Goal: Task Accomplishment & Management: Manage account settings

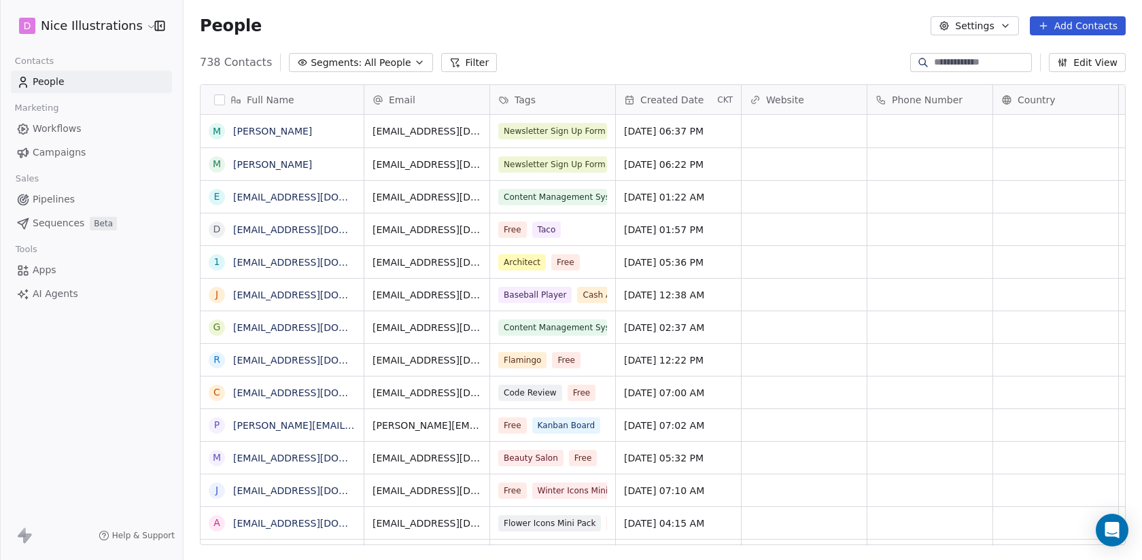
scroll to position [1, 1]
click at [1117, 534] on icon "Open Intercom Messenger" at bounding box center [1113, 531] width 18 height 18
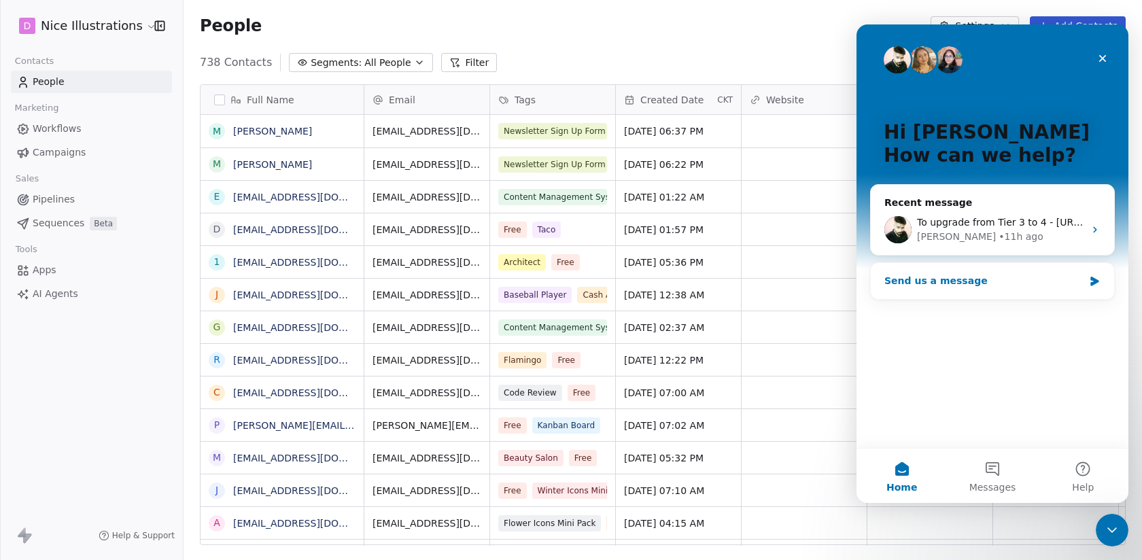
scroll to position [0, 0]
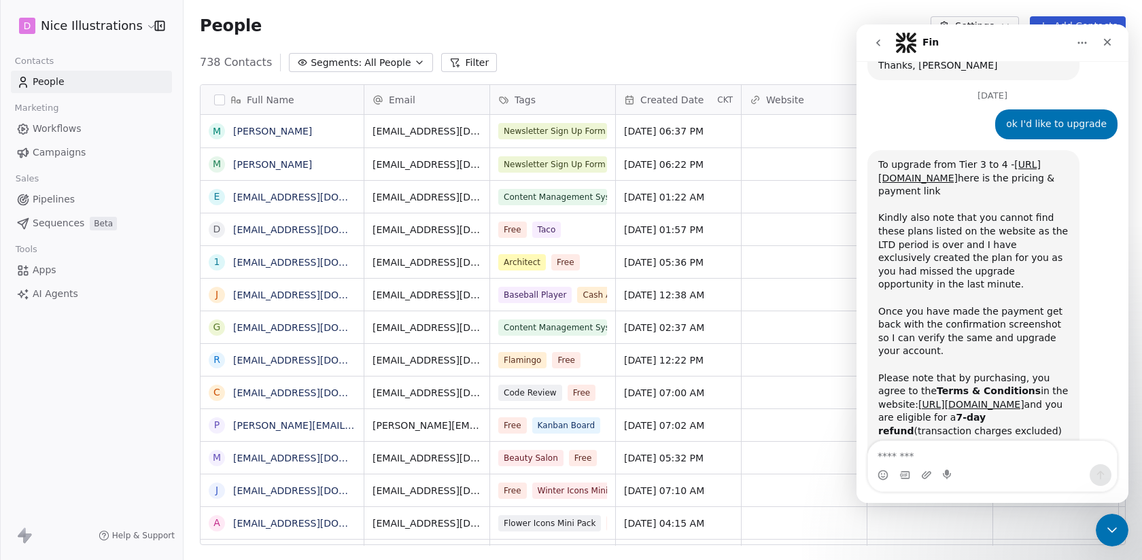
scroll to position [462, 0]
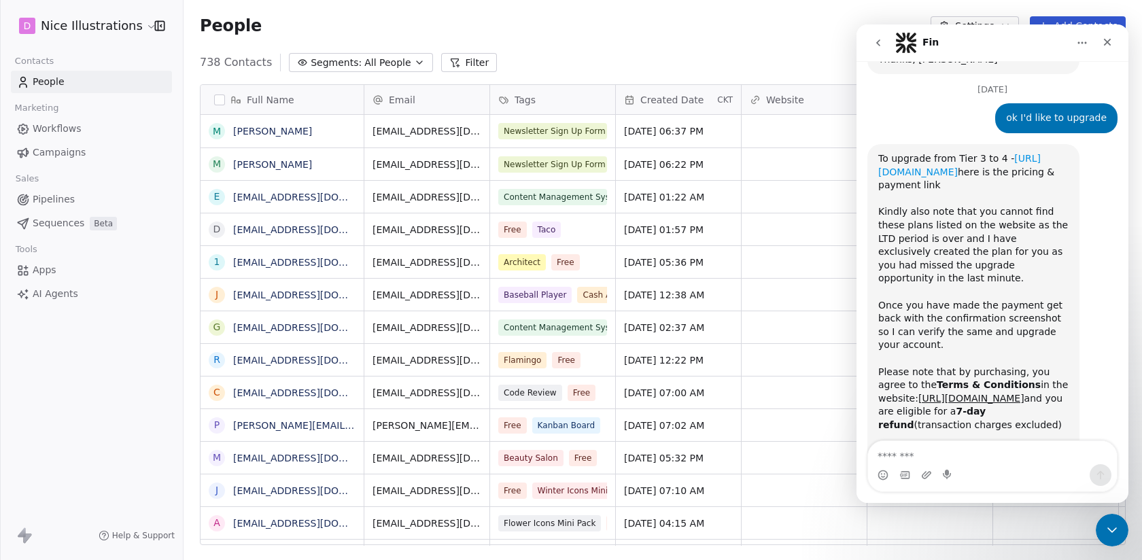
click at [981, 153] on link "[URL][DOMAIN_NAME]" at bounding box center [960, 165] width 163 height 24
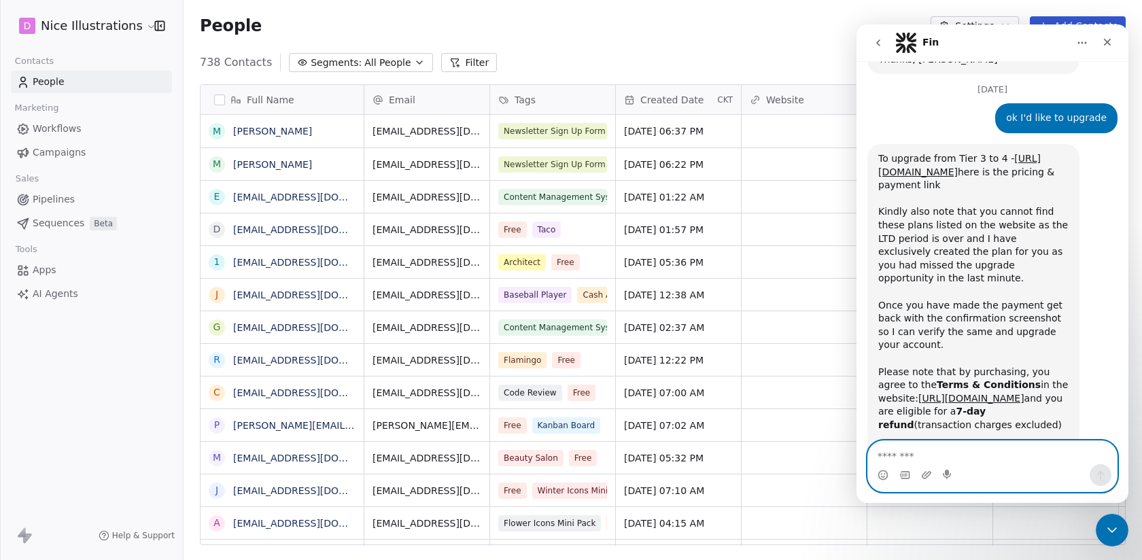
click at [934, 449] on textarea "Message…" at bounding box center [992, 452] width 249 height 23
type textarea "**********"
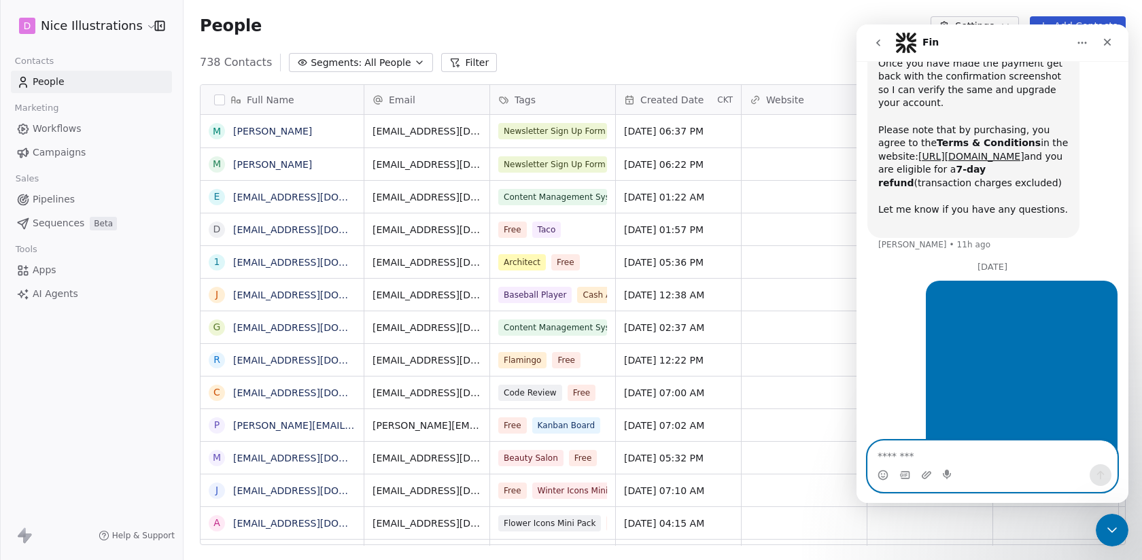
scroll to position [705, 0]
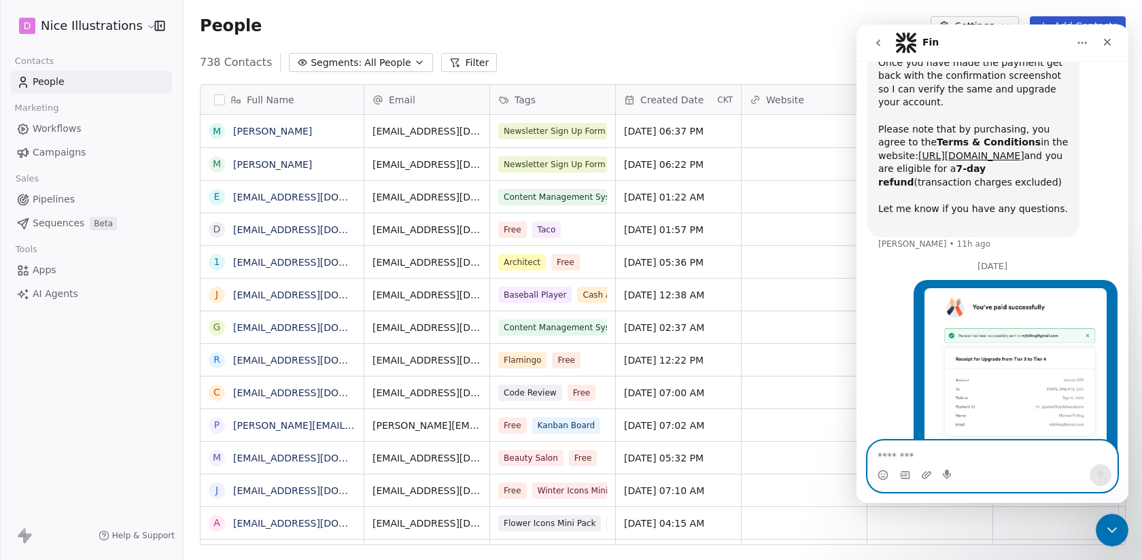
click at [125, 29] on html "D Nice Illustrations Contacts People Marketing Workflows Campaigns Sales Pipeli…" at bounding box center [571, 280] width 1142 height 560
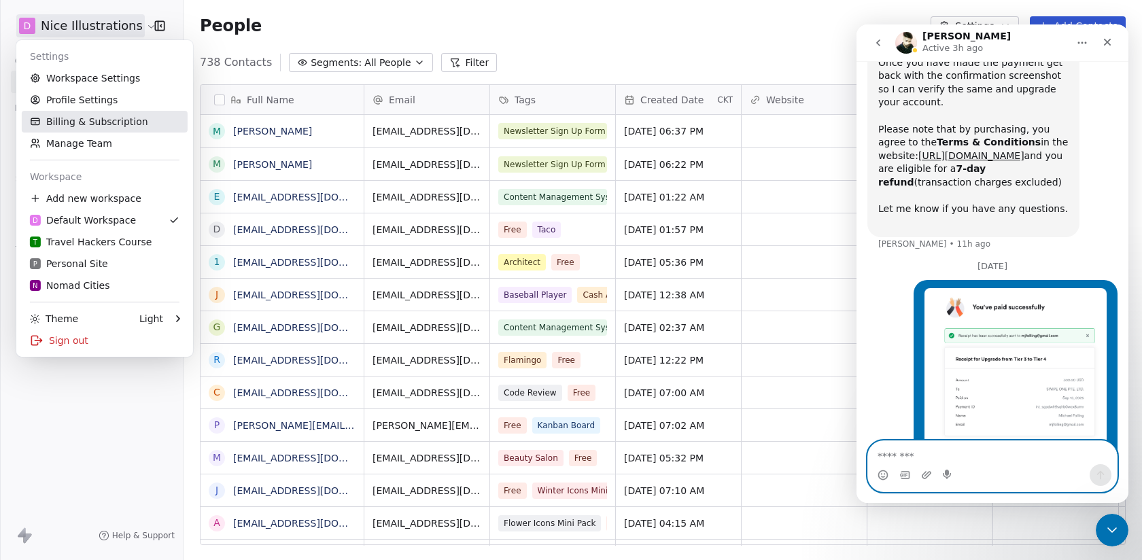
click at [84, 125] on link "Billing & Subscription" at bounding box center [105, 122] width 166 height 22
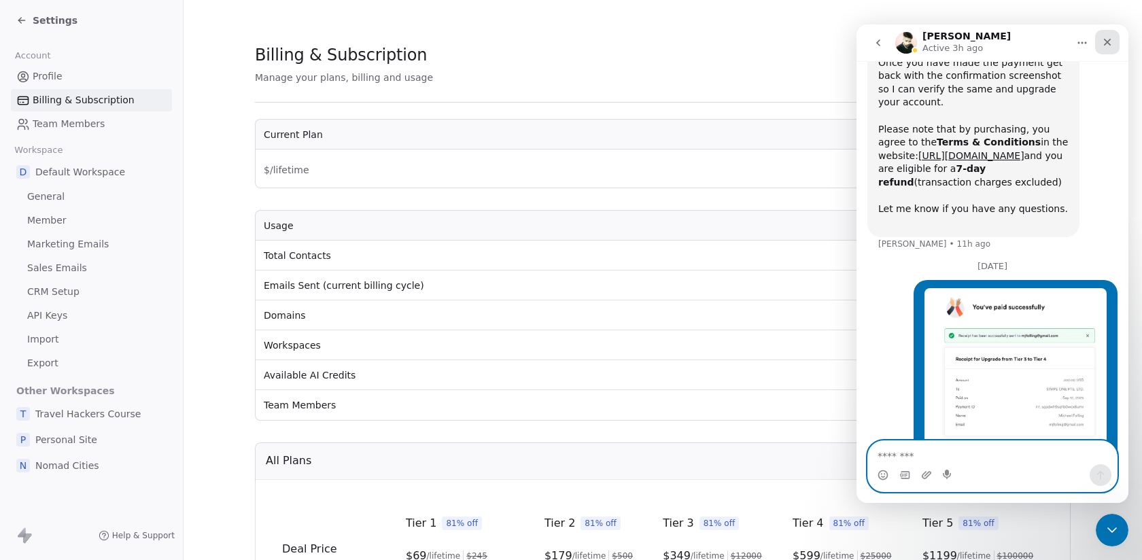
click at [1112, 42] on icon "Close" at bounding box center [1107, 42] width 11 height 11
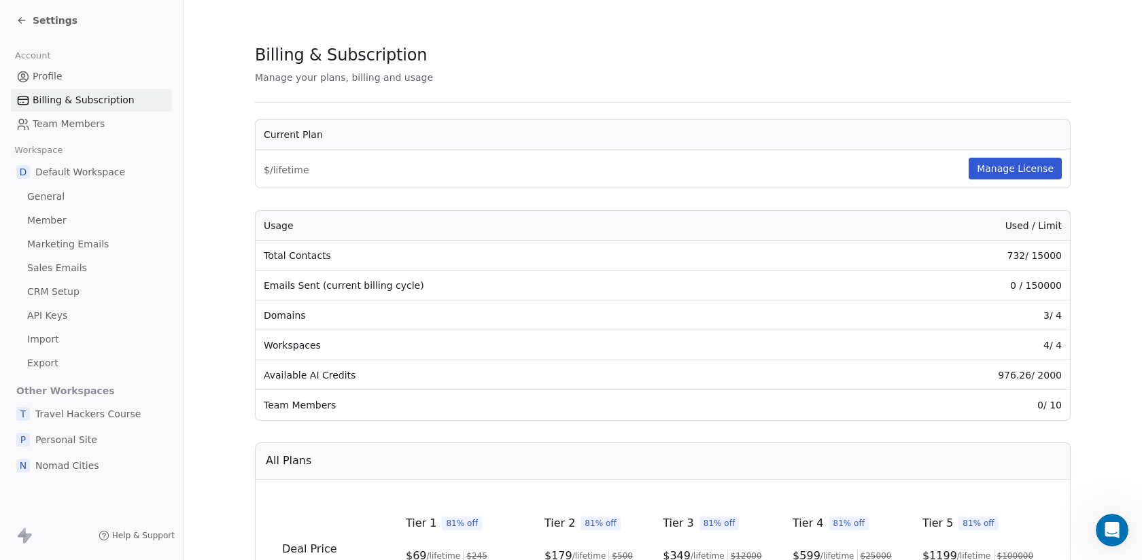
click at [22, 17] on icon at bounding box center [21, 20] width 11 height 11
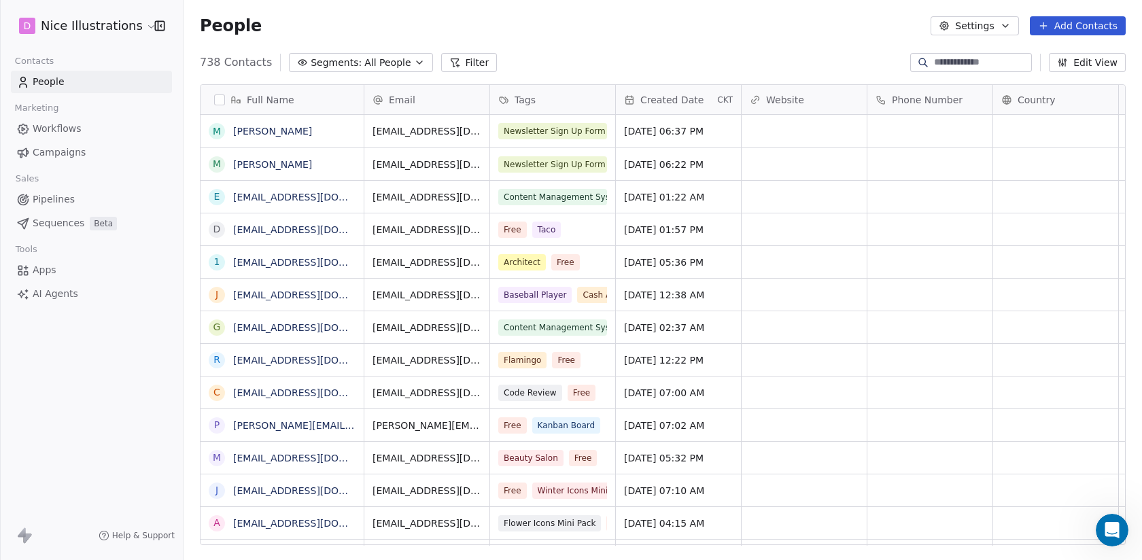
scroll to position [493, 959]
click at [137, 22] on html "D Nice Illustrations Contacts People Marketing Workflows Campaigns Sales Pipeli…" at bounding box center [571, 280] width 1142 height 560
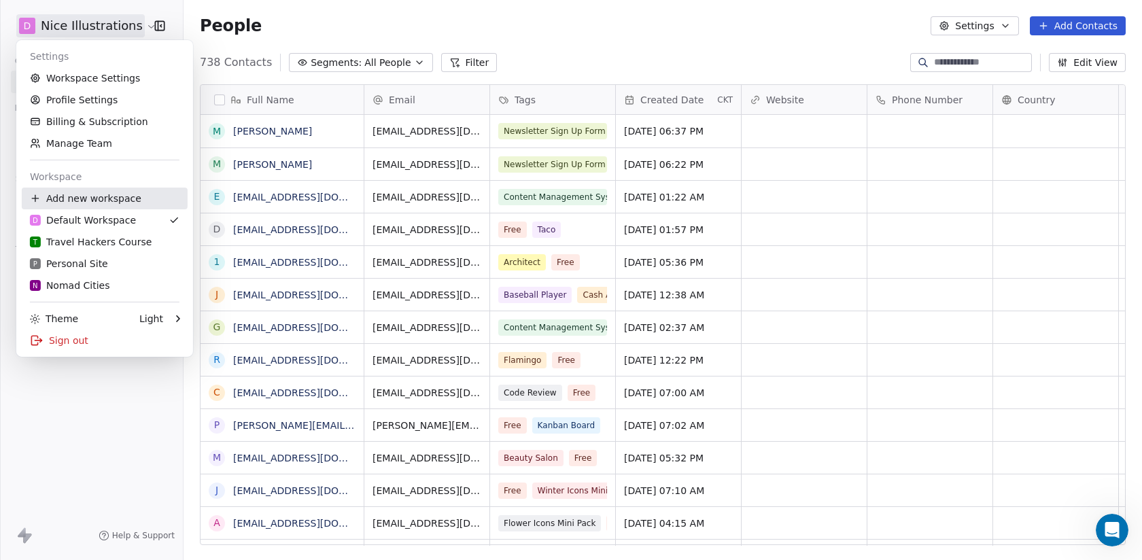
click at [106, 199] on div "Add new workspace" at bounding box center [105, 199] width 166 height 22
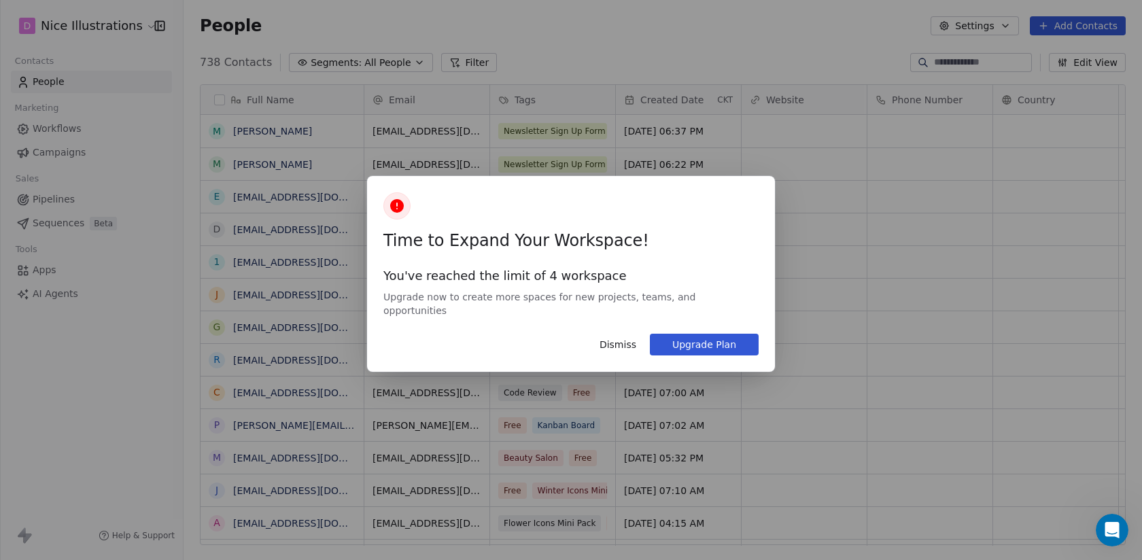
click at [679, 337] on button "Upgrade Plan" at bounding box center [704, 345] width 109 height 22
